Goal: Information Seeking & Learning: Find specific fact

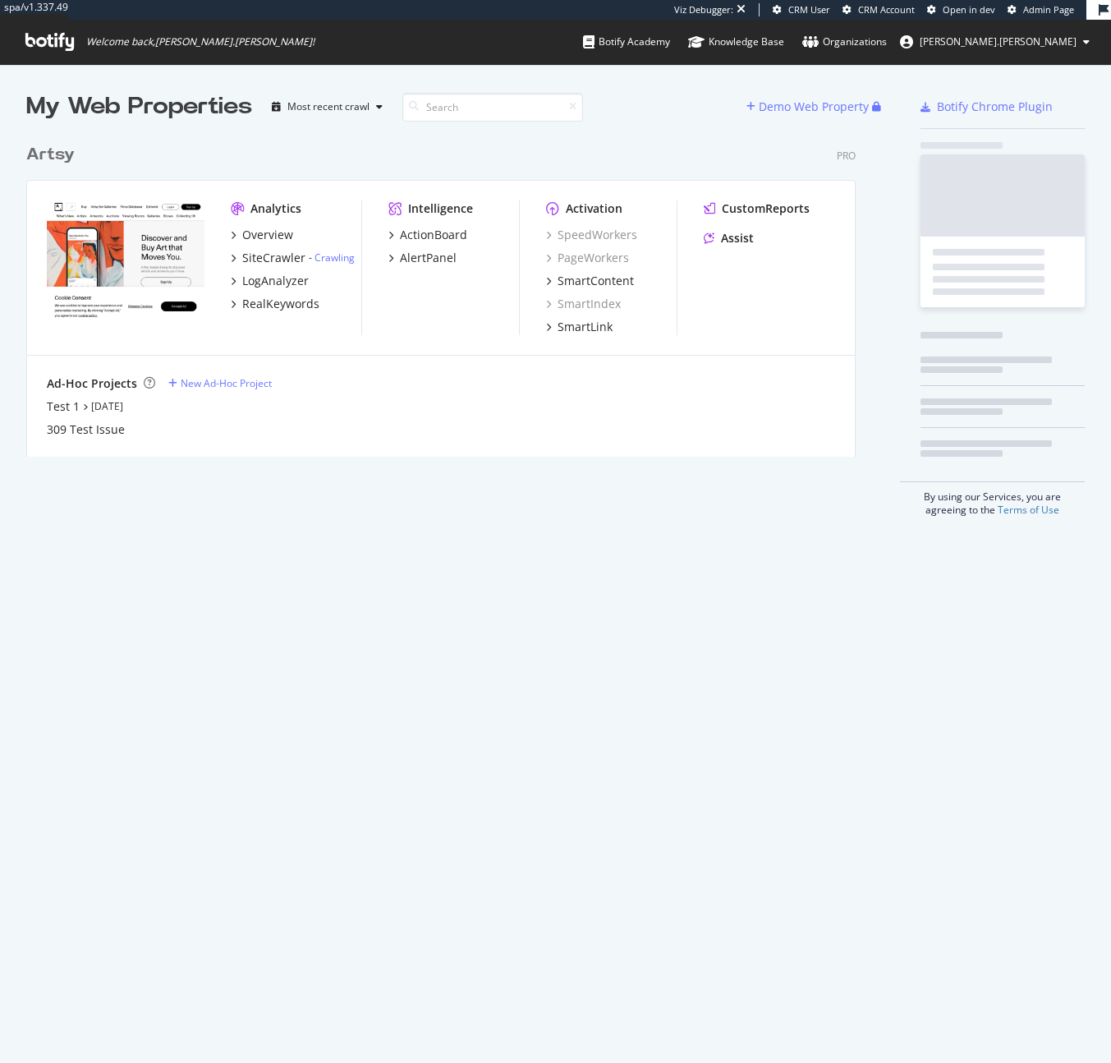
scroll to position [321, 830]
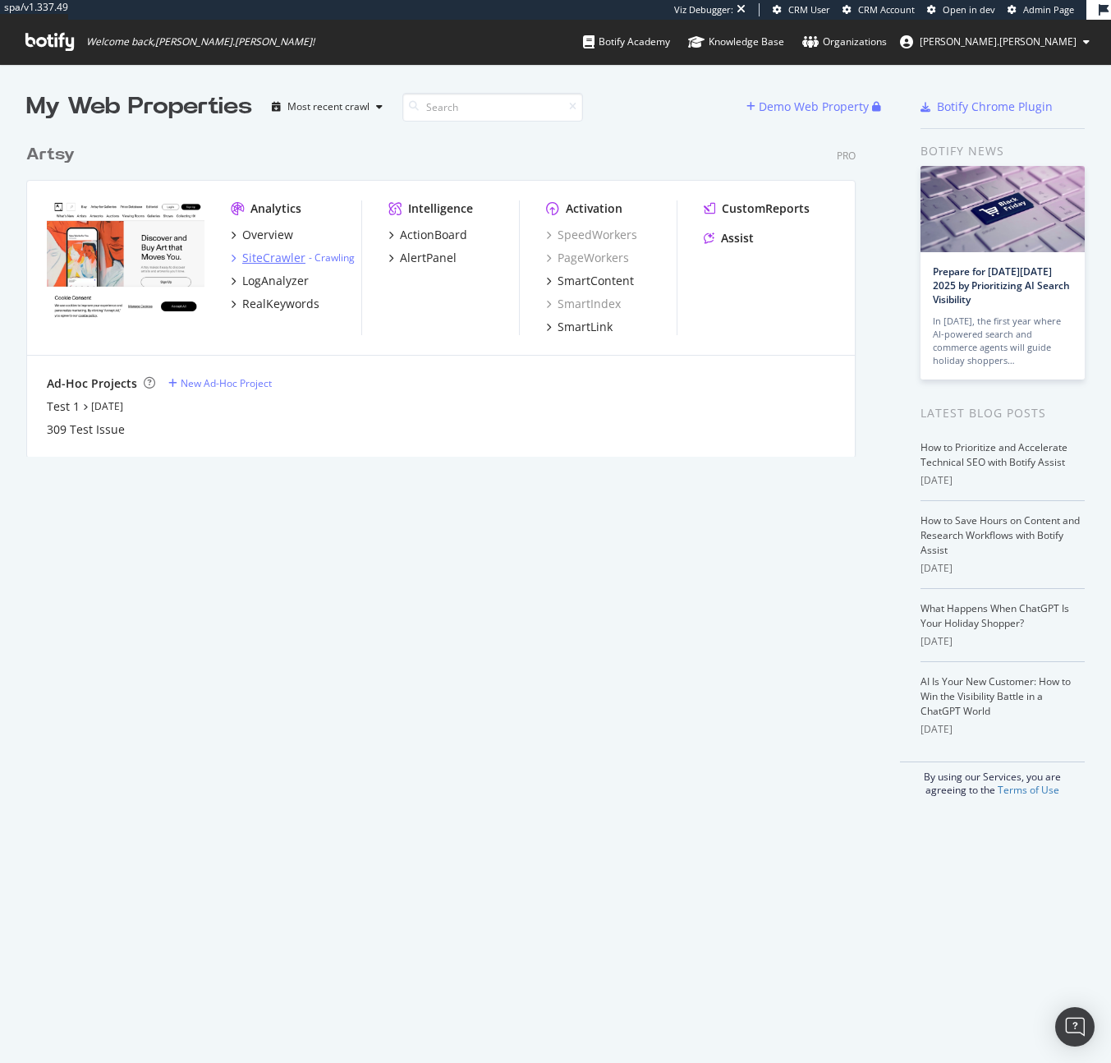
click at [259, 256] on div "SiteCrawler" at bounding box center [273, 258] width 63 height 16
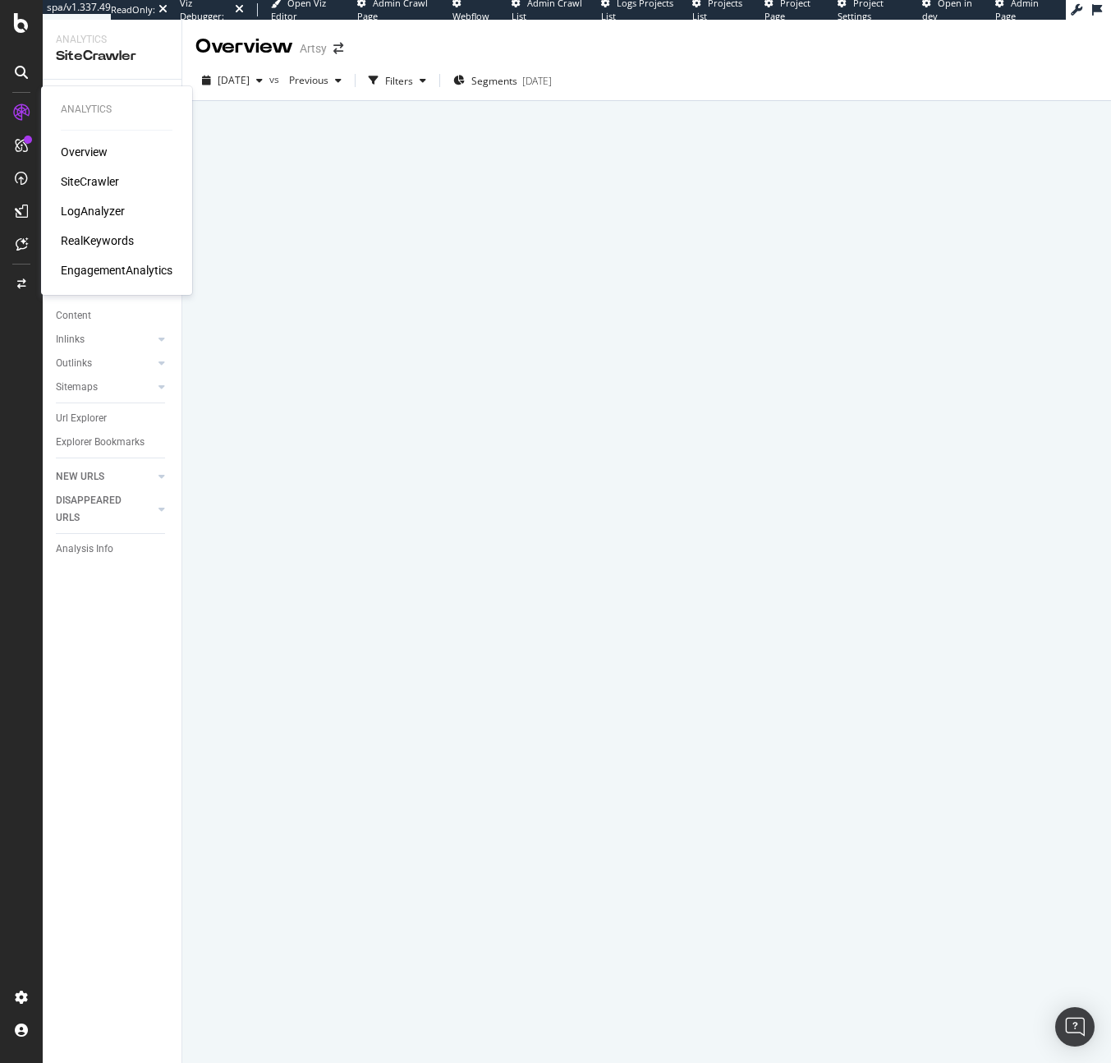
click at [87, 190] on div "Overview SiteCrawler LogAnalyzer RealKeywords EngagementAnalytics" at bounding box center [117, 211] width 112 height 135
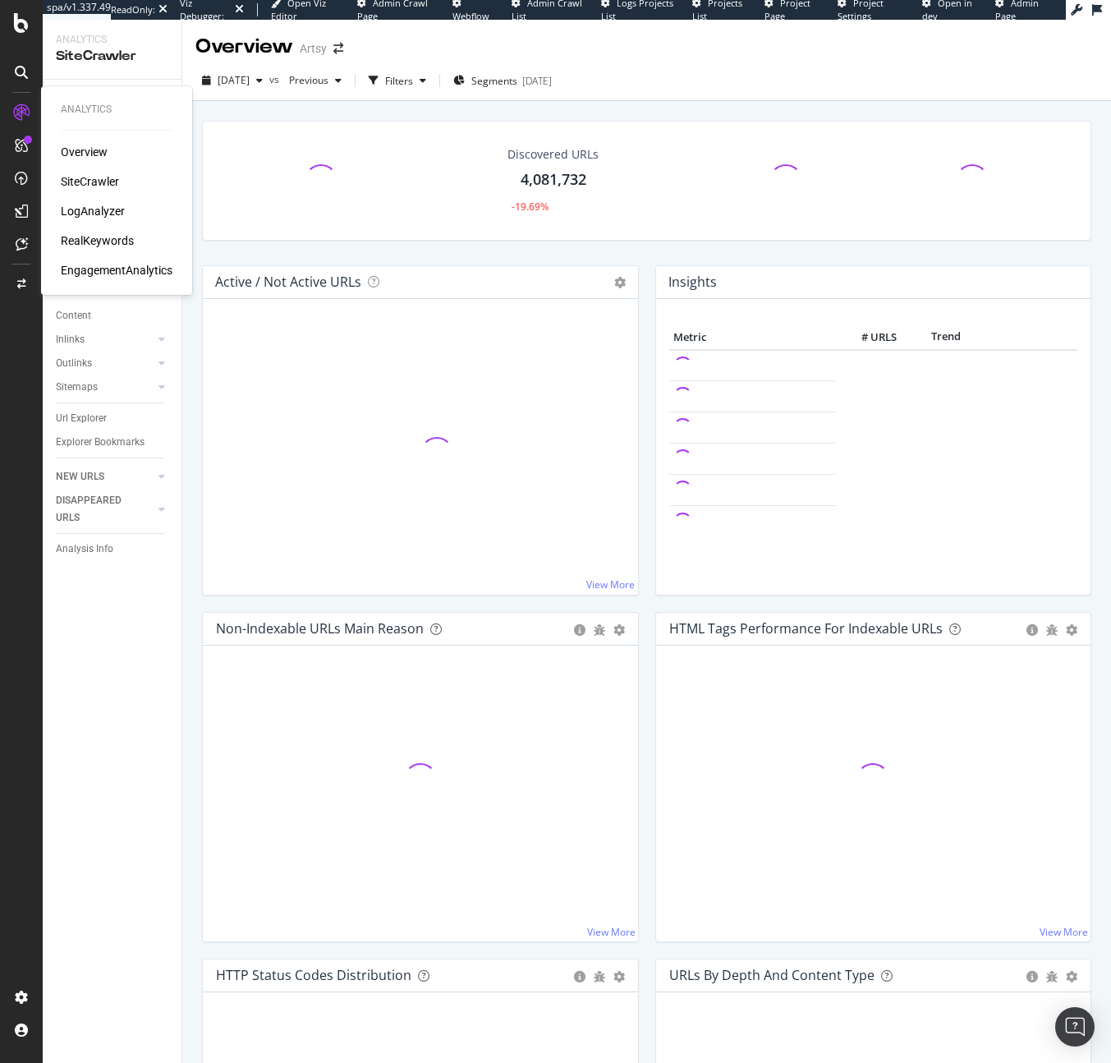
click at [91, 182] on div "SiteCrawler" at bounding box center [90, 181] width 58 height 16
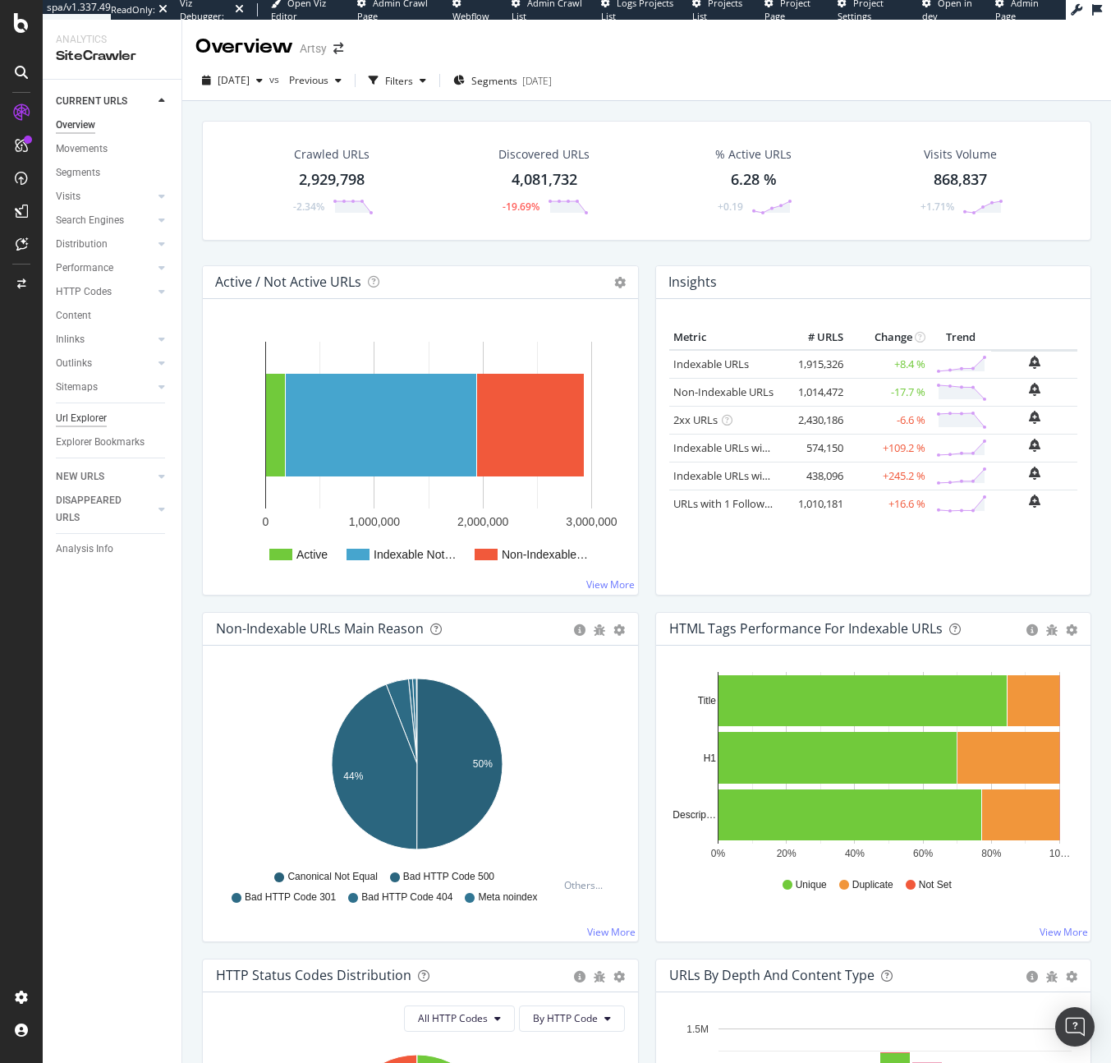
click at [99, 418] on div "Url Explorer" at bounding box center [81, 418] width 51 height 17
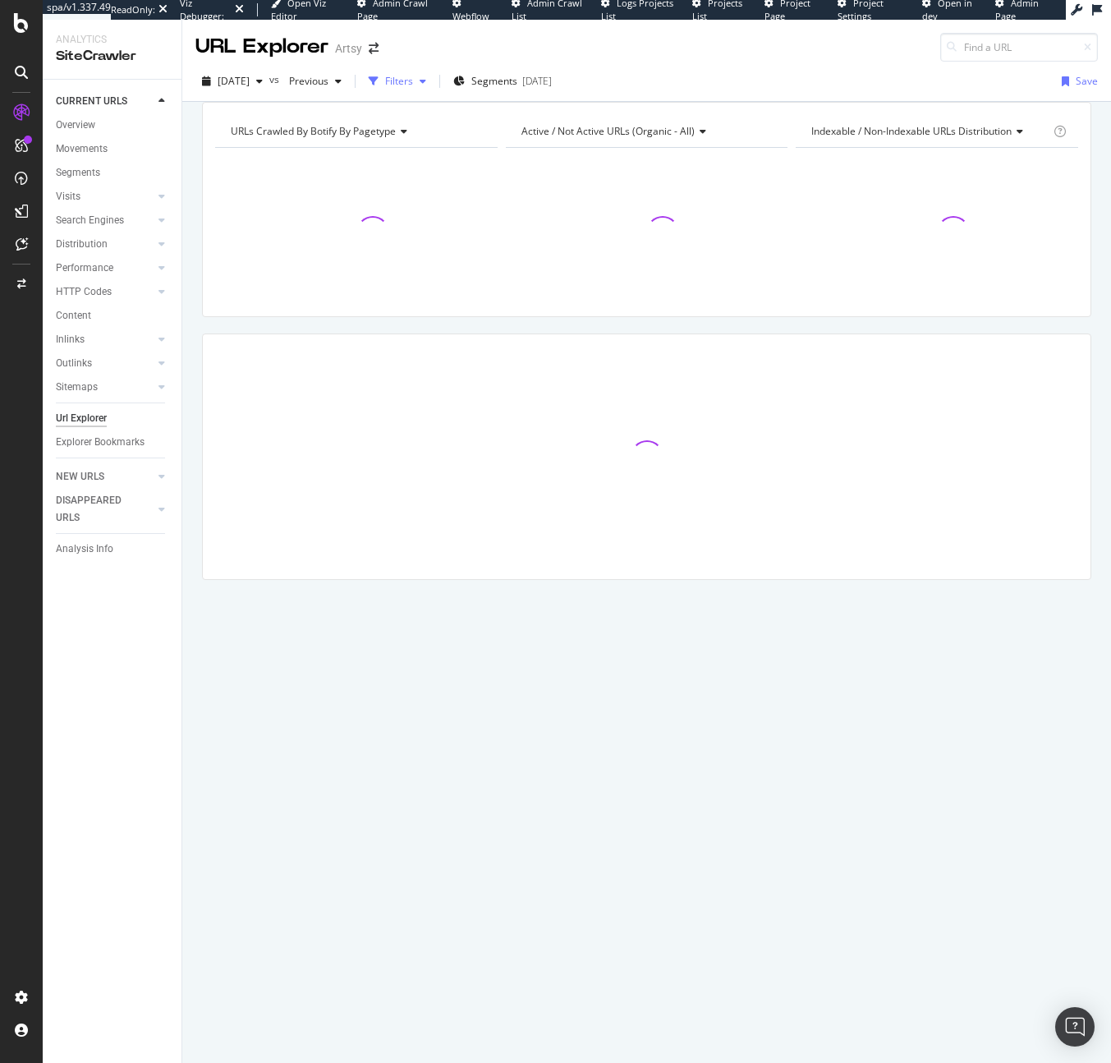
click at [379, 79] on icon "button" at bounding box center [374, 81] width 10 height 10
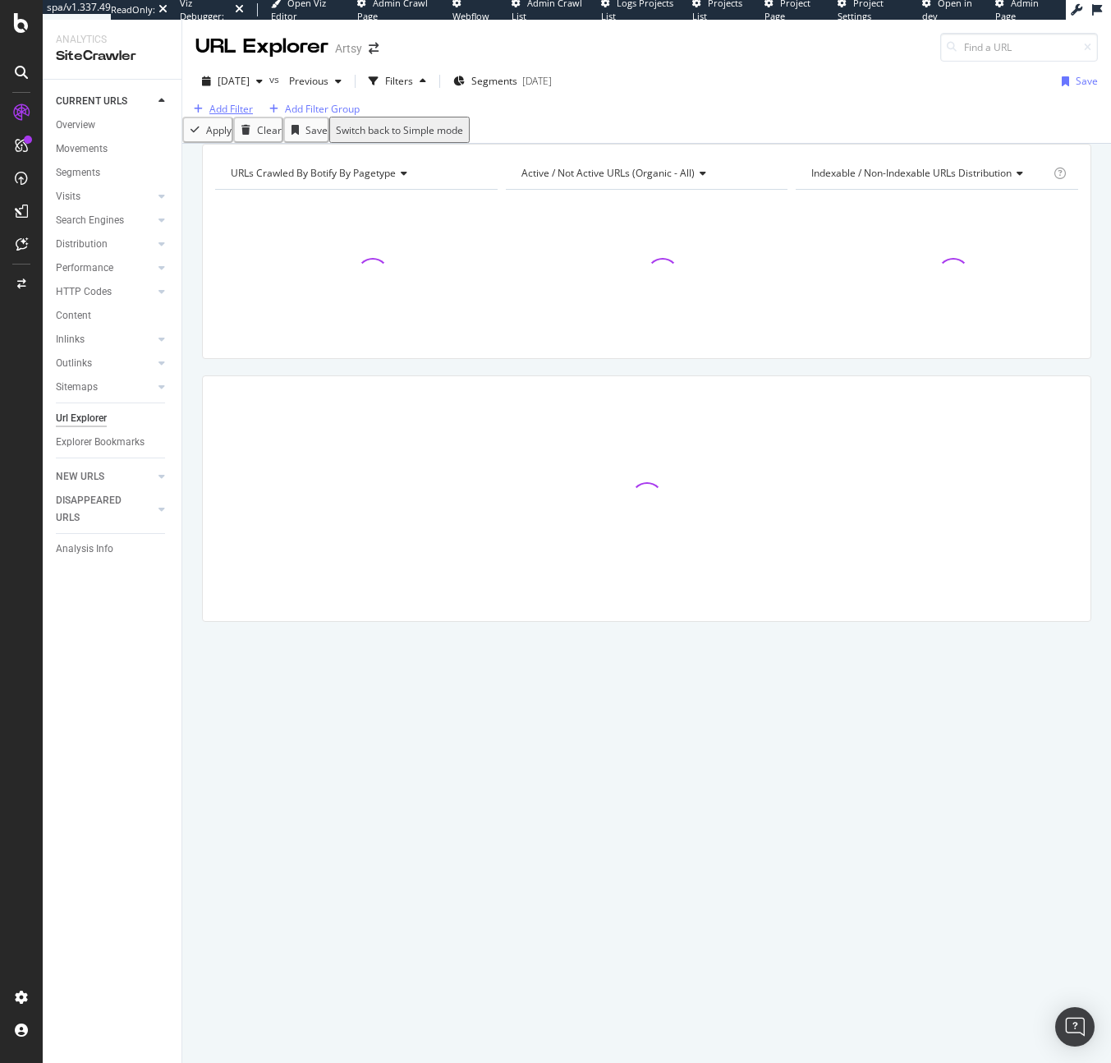
click at [230, 116] on div "Add Filter" at bounding box center [231, 109] width 44 height 14
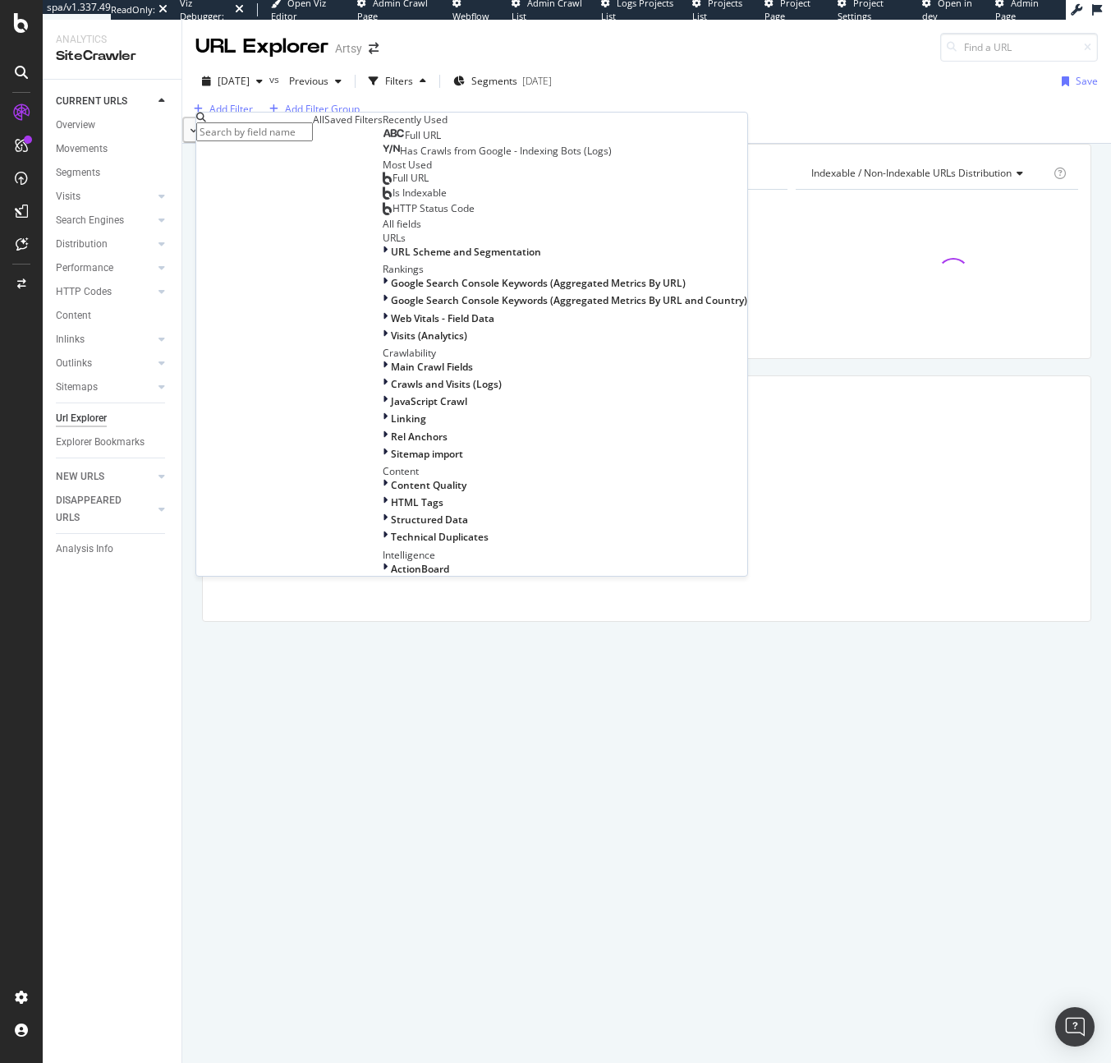
click at [405, 142] on span "Full URL" at bounding box center [423, 135] width 36 height 14
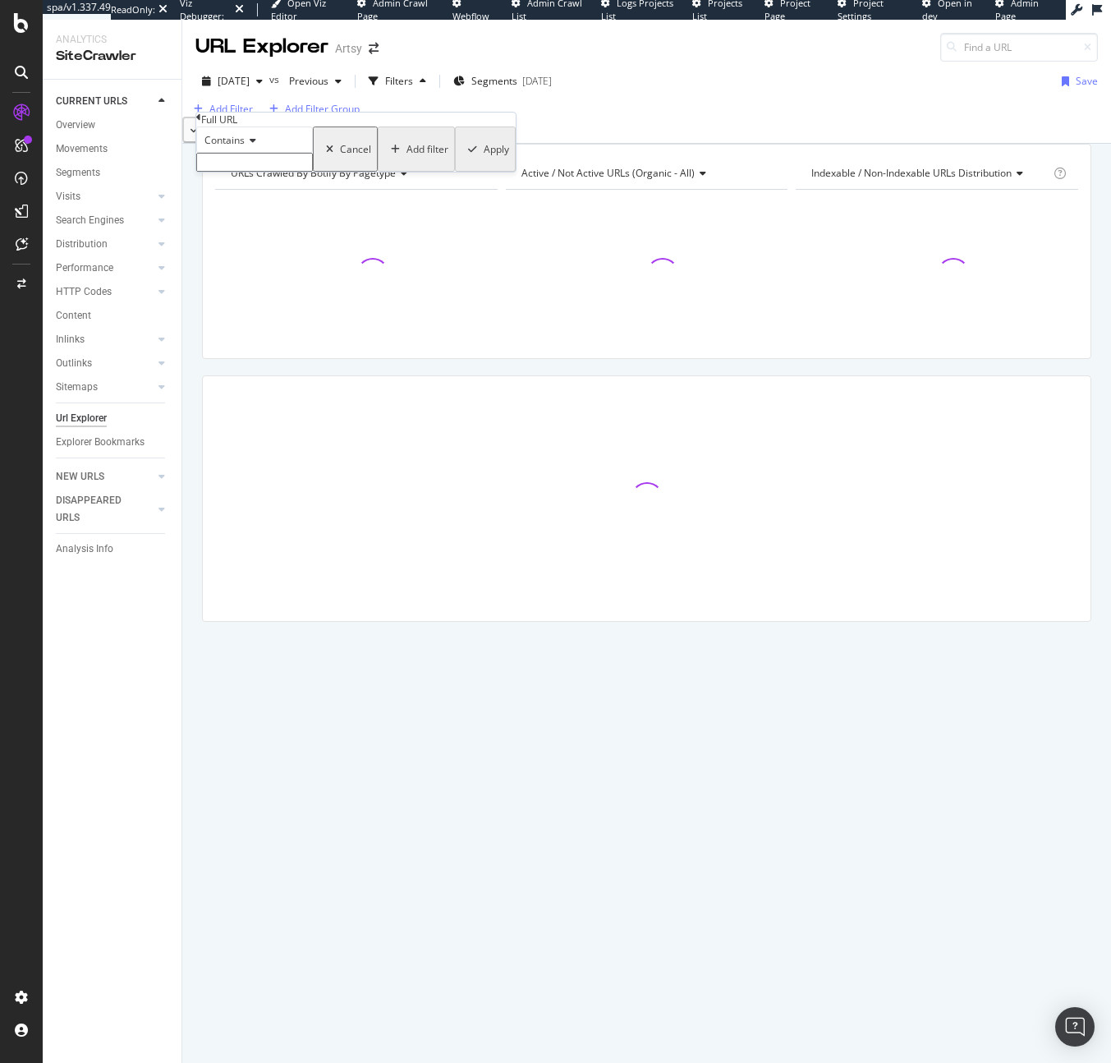
click at [237, 147] on span "Contains" at bounding box center [224, 140] width 40 height 14
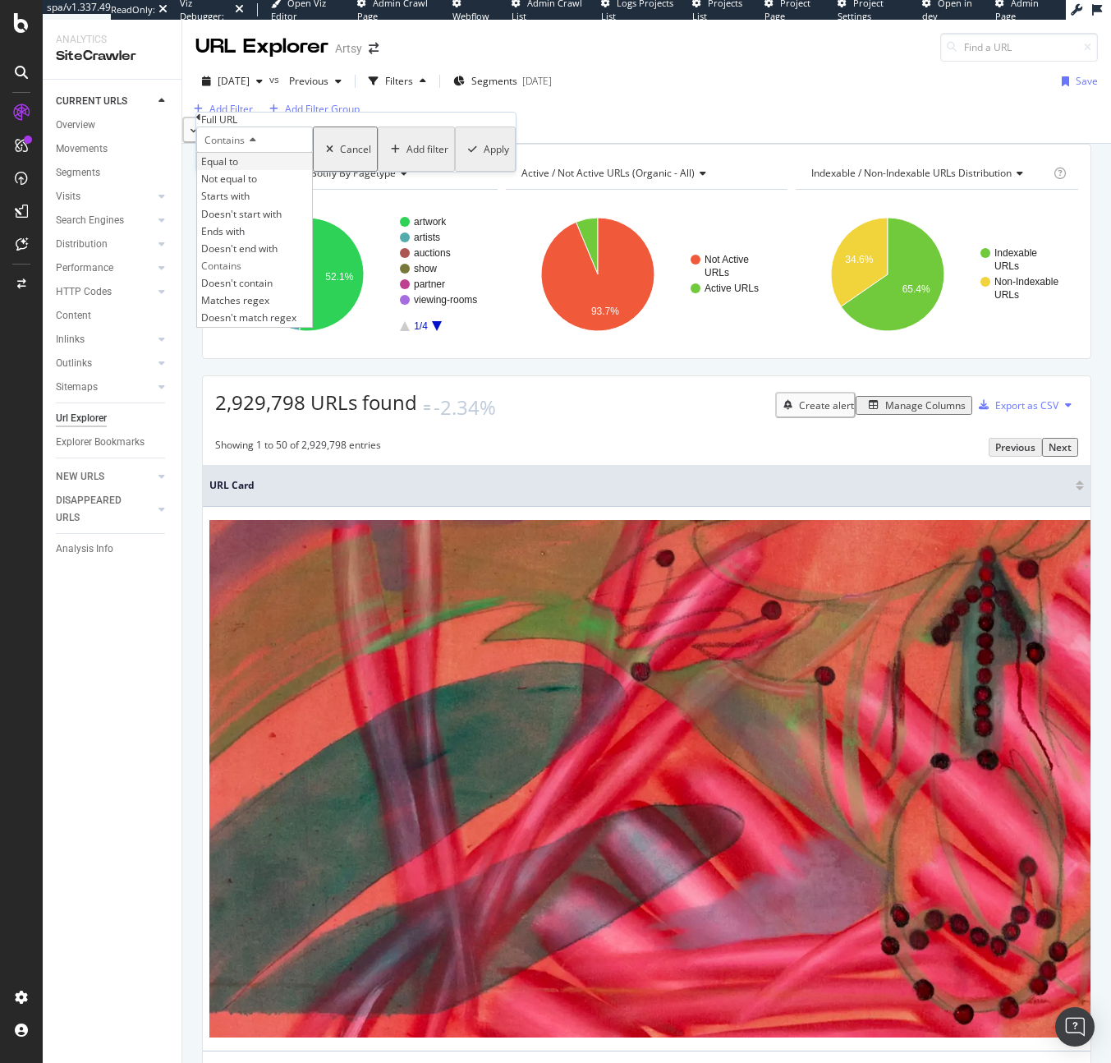
click at [284, 170] on div "Equal to" at bounding box center [254, 161] width 115 height 17
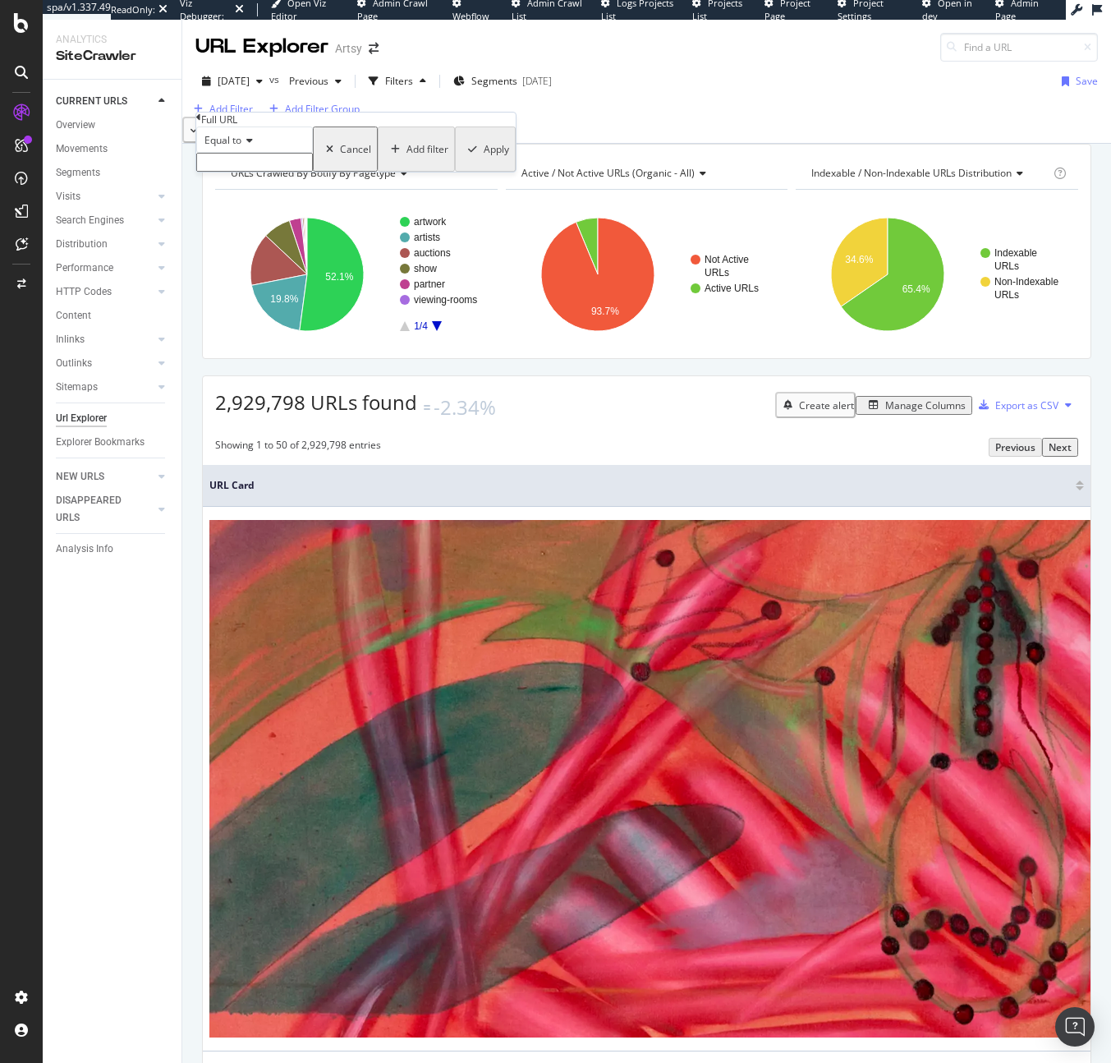
click at [286, 172] on input "text" at bounding box center [254, 162] width 117 height 19
type input "[URL][DOMAIN_NAME][PERSON_NAME][PERSON_NAME]"
click at [482, 161] on div "Apply" at bounding box center [494, 154] width 25 height 14
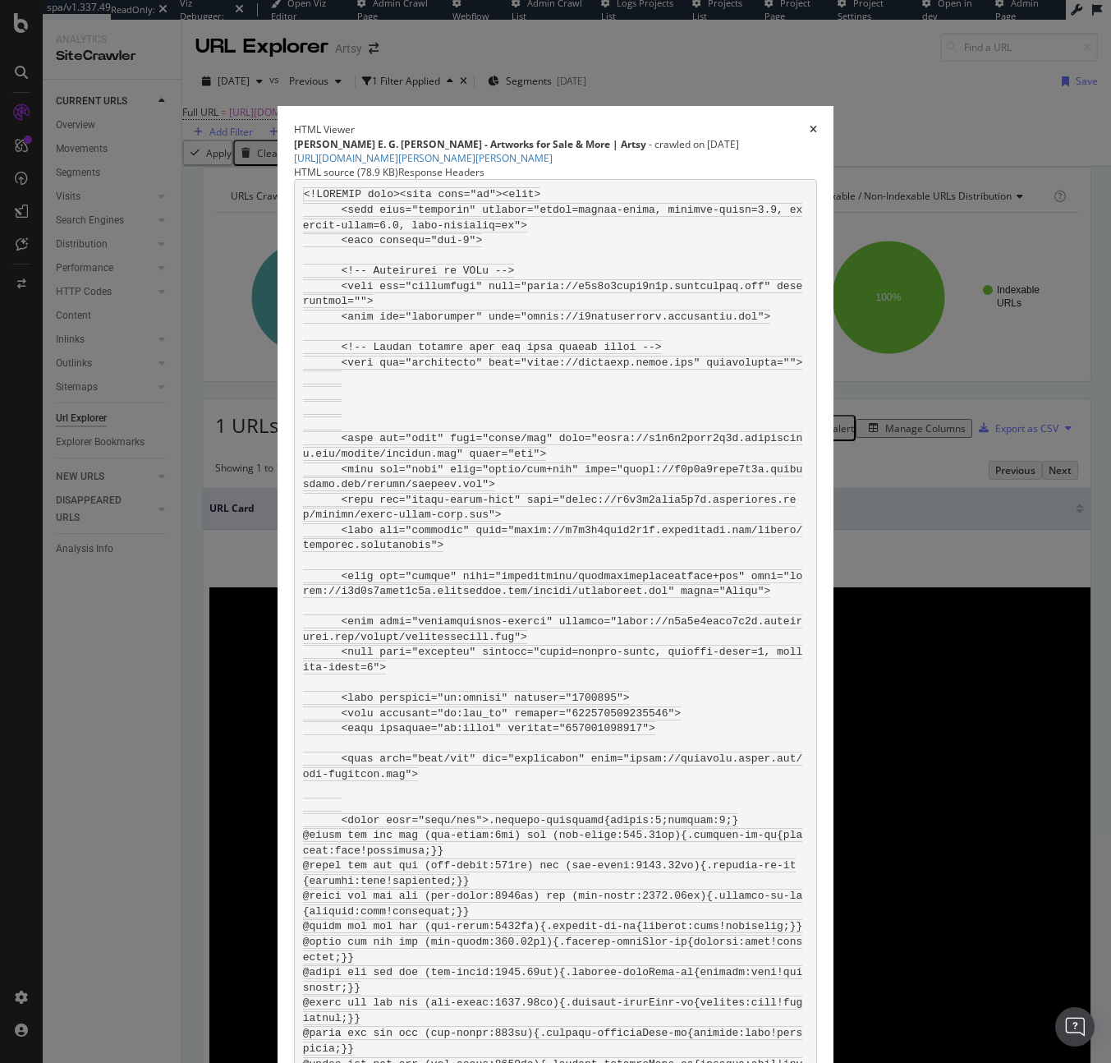
scroll to position [4237, 0]
